Goal: Information Seeking & Learning: Learn about a topic

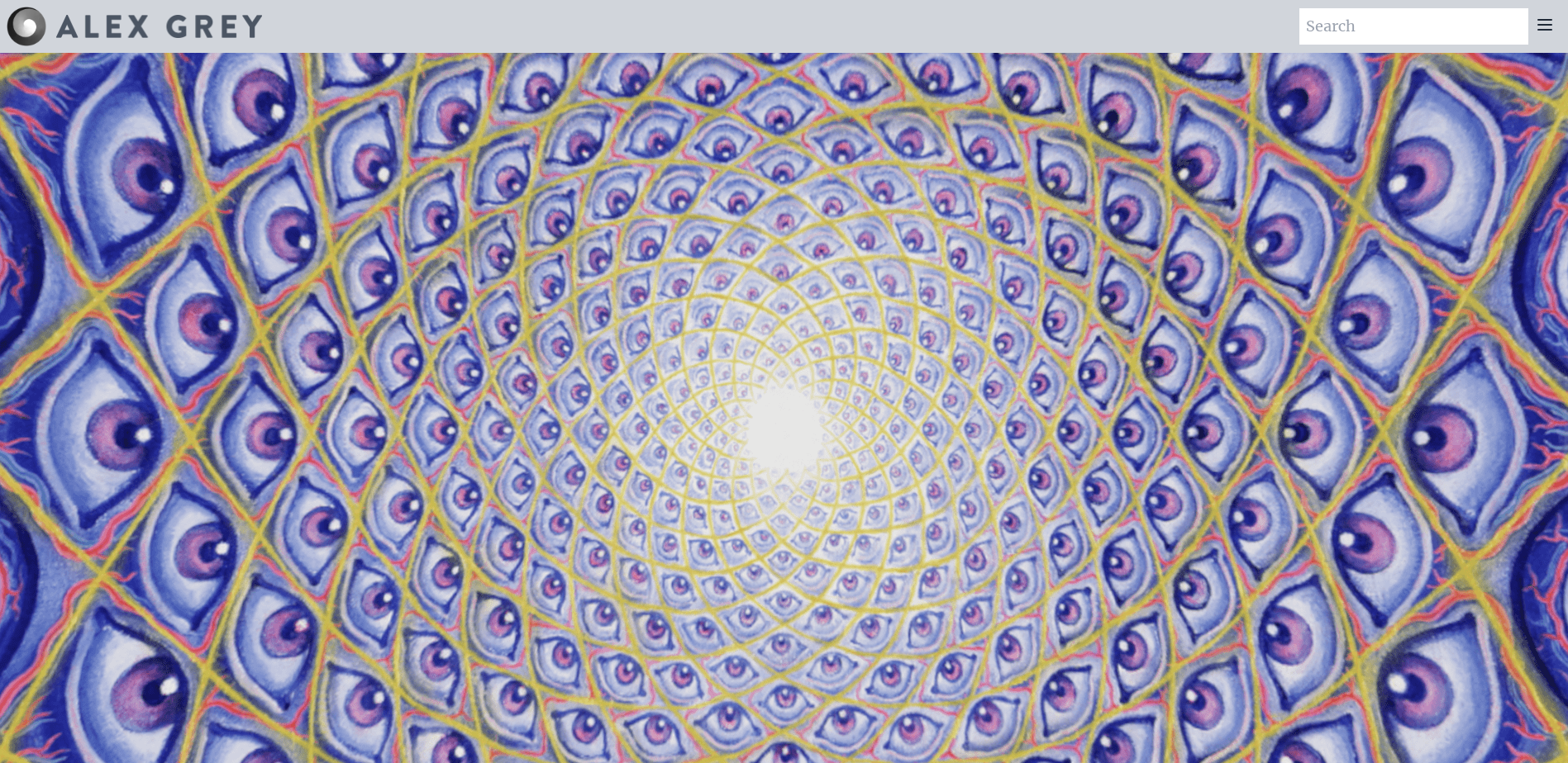
click at [1540, 33] on icon at bounding box center [1544, 24] width 20 height 20
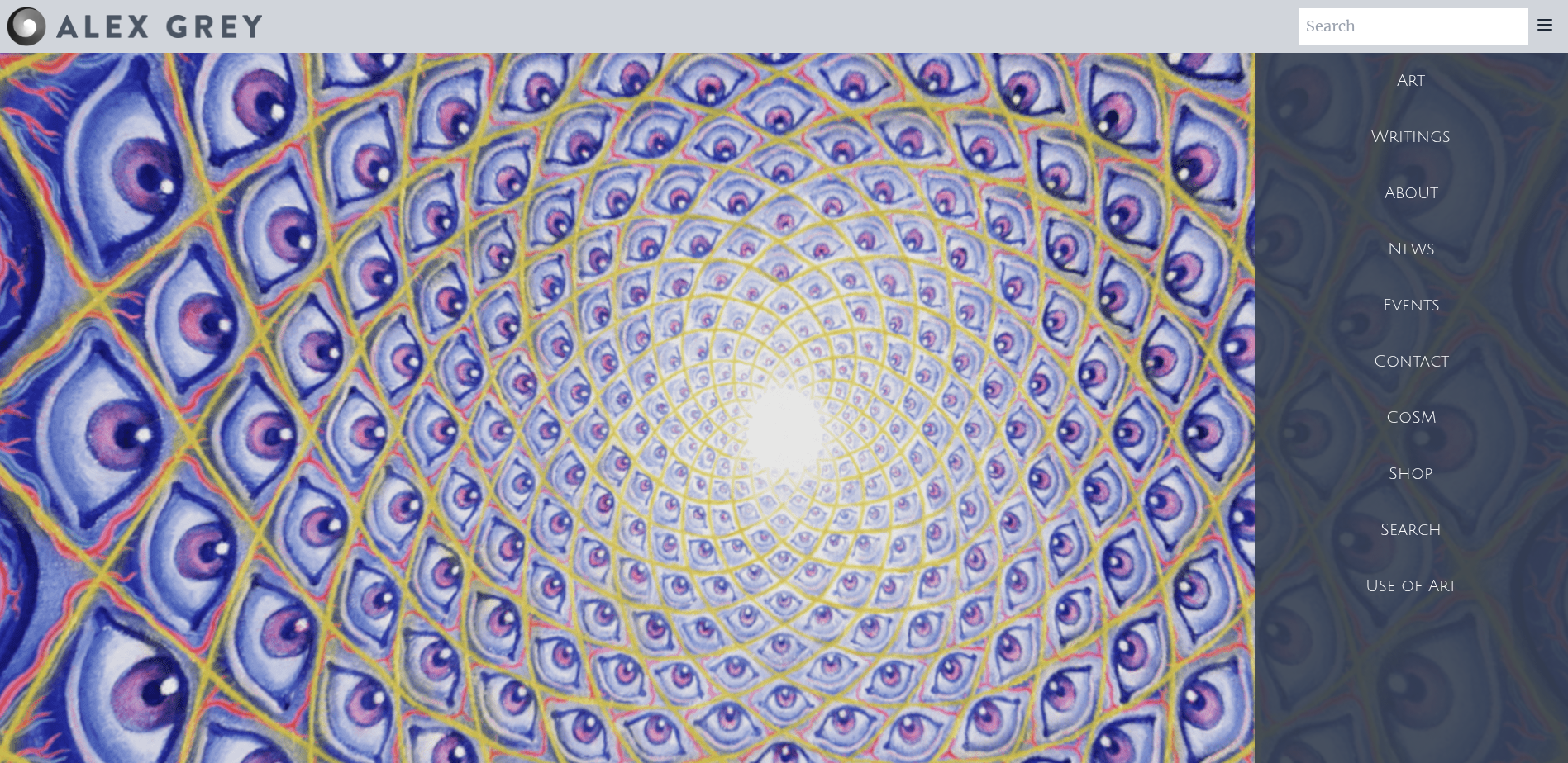
click at [1426, 70] on div "Art" at bounding box center [1411, 81] width 314 height 56
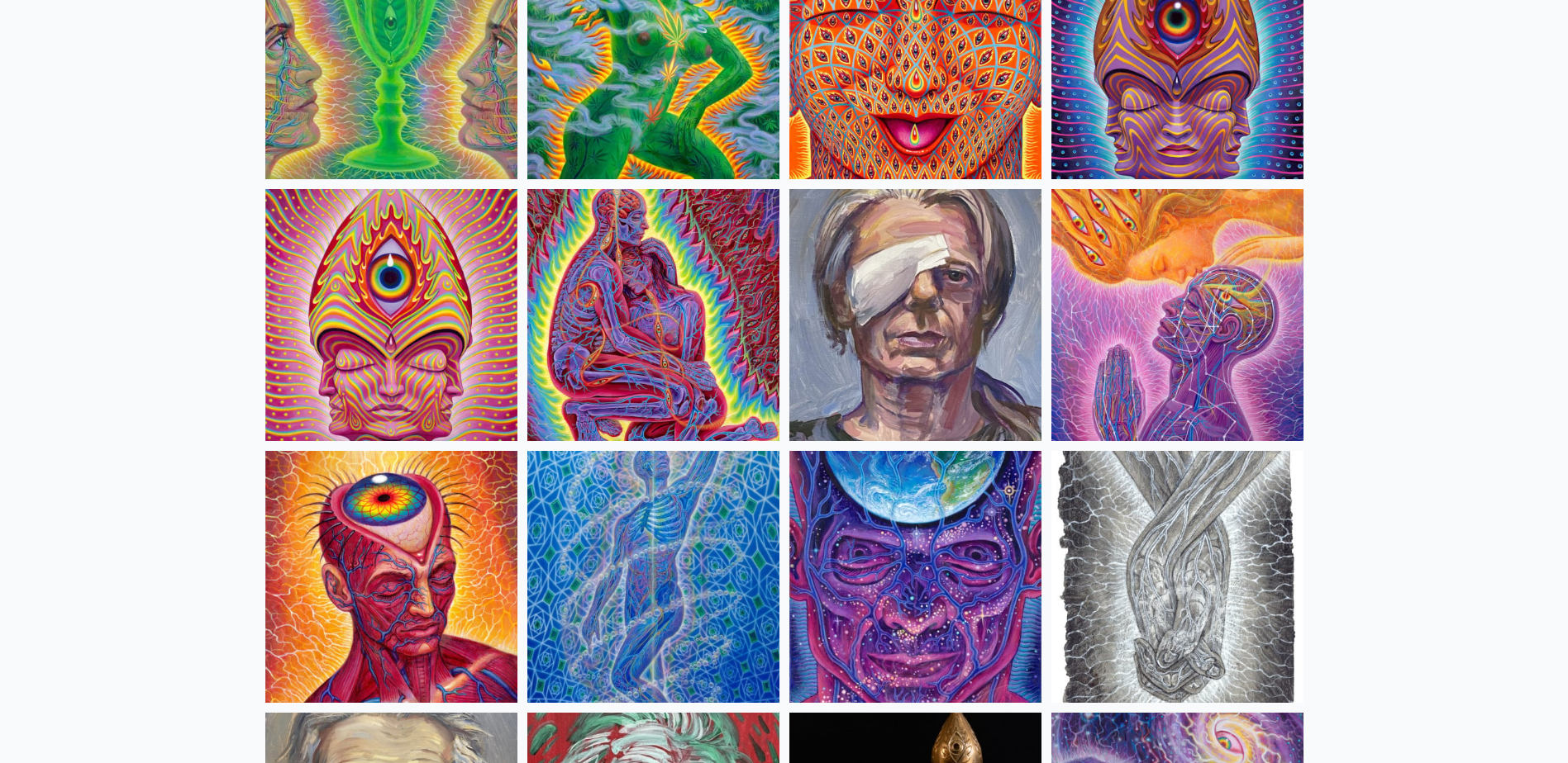
scroll to position [3635, 0]
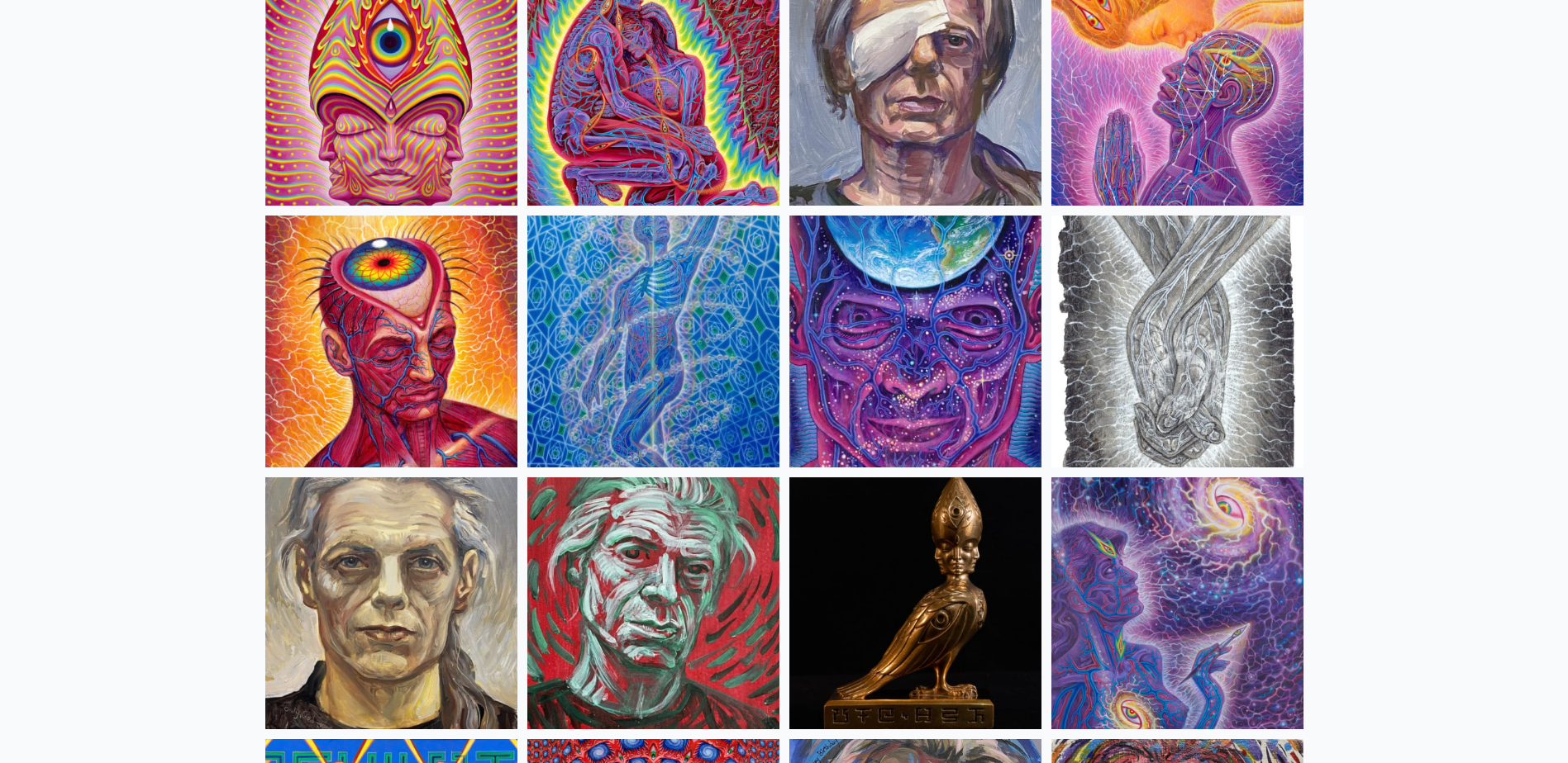
click at [968, 332] on img at bounding box center [915, 341] width 252 height 252
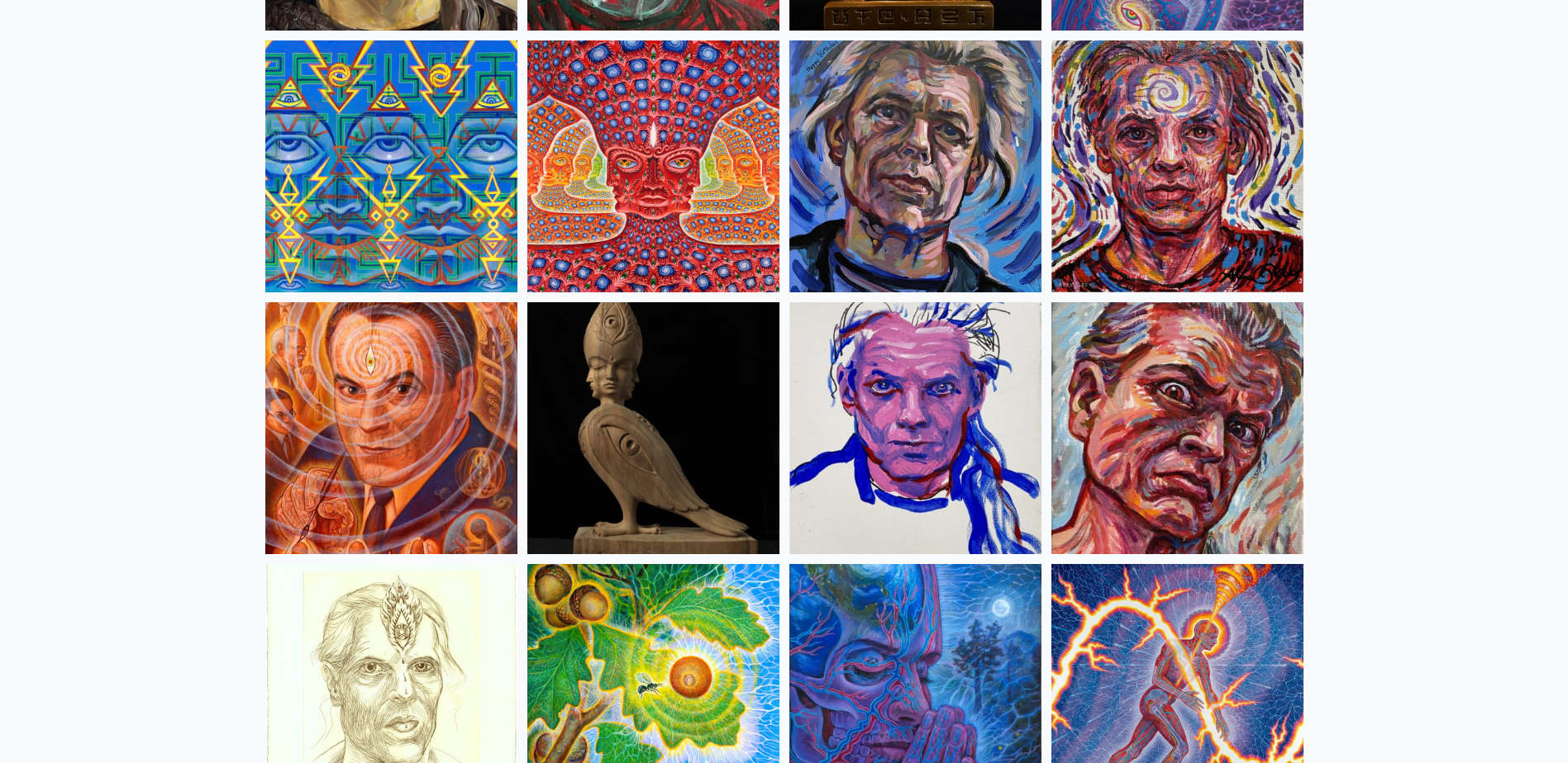
scroll to position [4295, 0]
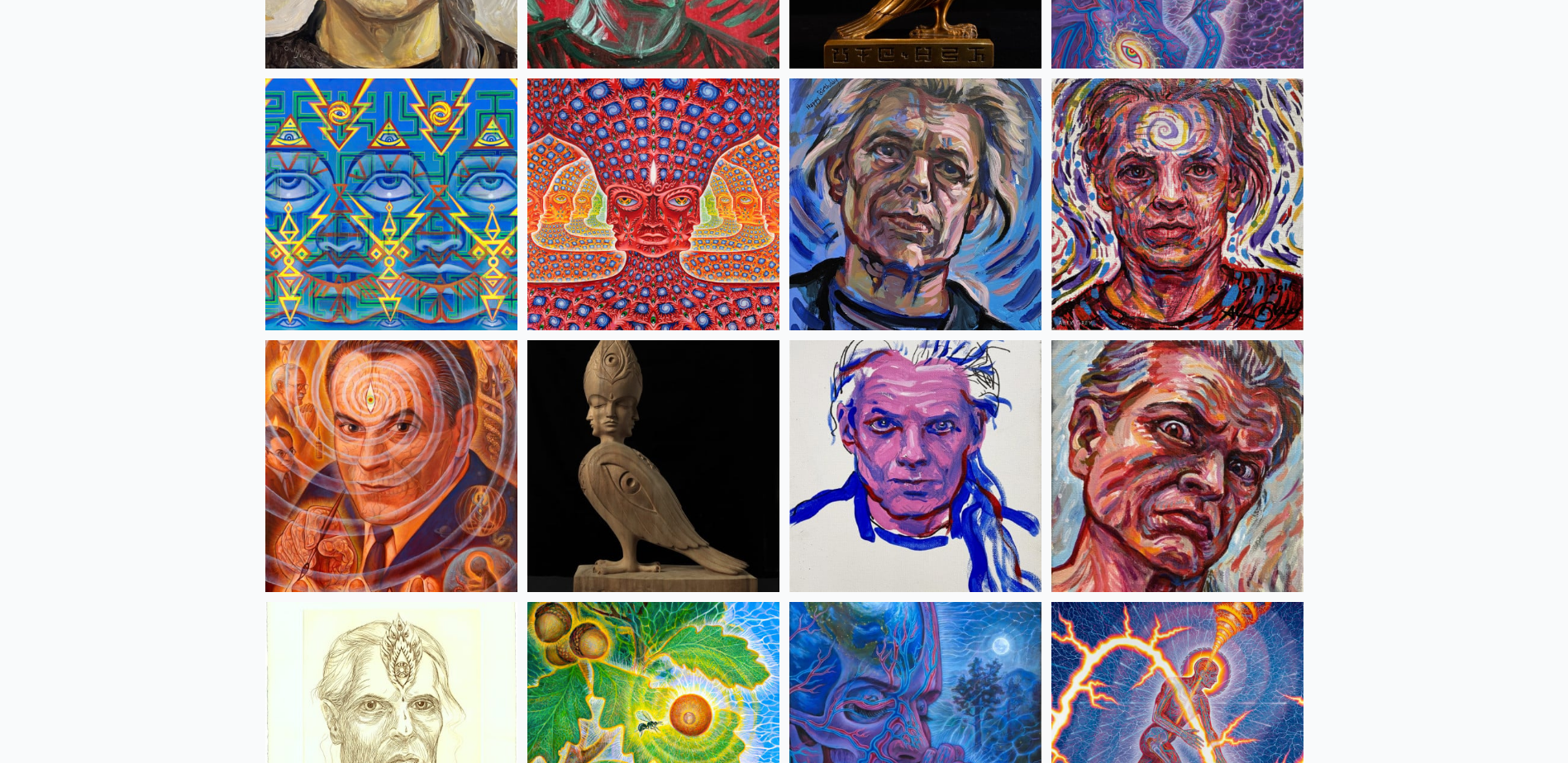
click at [721, 210] on img at bounding box center [652, 204] width 252 height 252
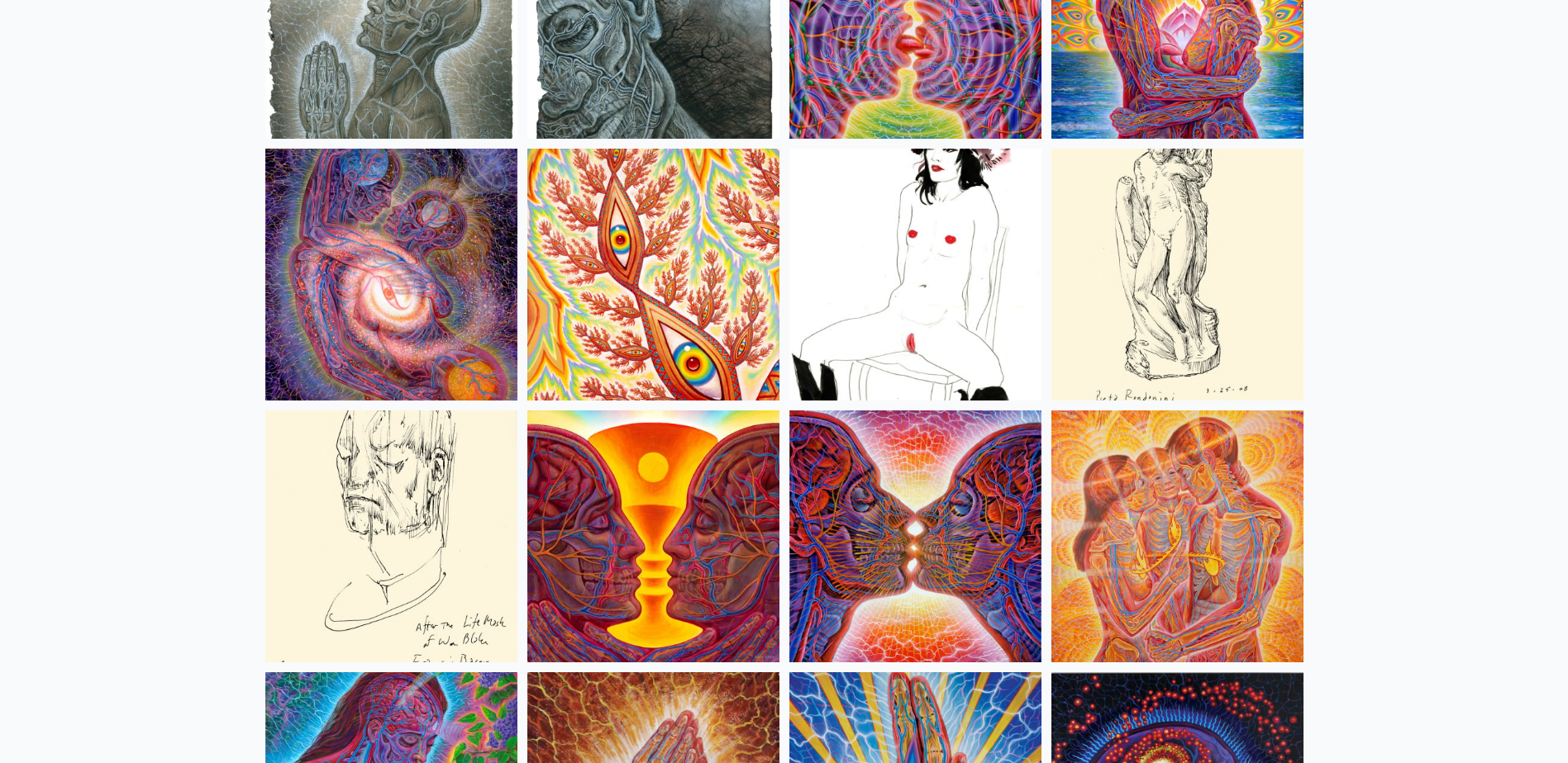
scroll to position [6196, 0]
